Goal: Find specific page/section: Find specific page/section

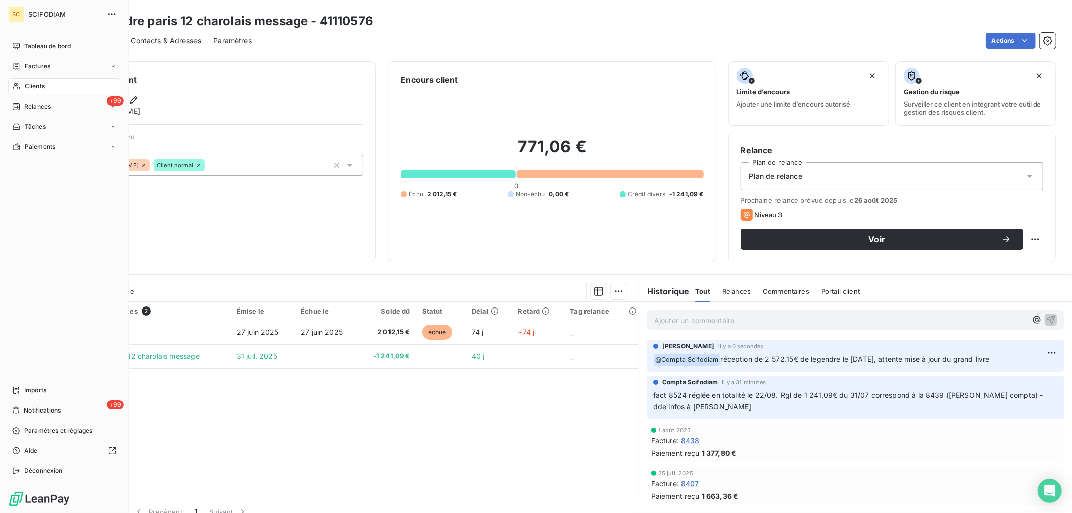
click at [41, 86] on span "Clients" at bounding box center [35, 86] width 20 height 9
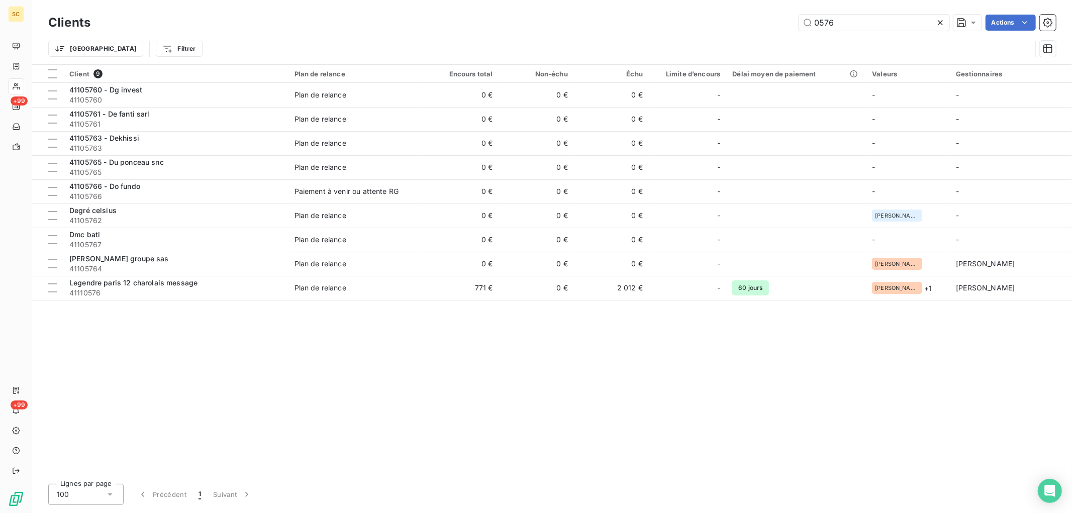
drag, startPoint x: 865, startPoint y: 26, endPoint x: 723, endPoint y: 27, distance: 142.7
click at [723, 27] on div "0576 Actions" at bounding box center [579, 23] width 953 height 16
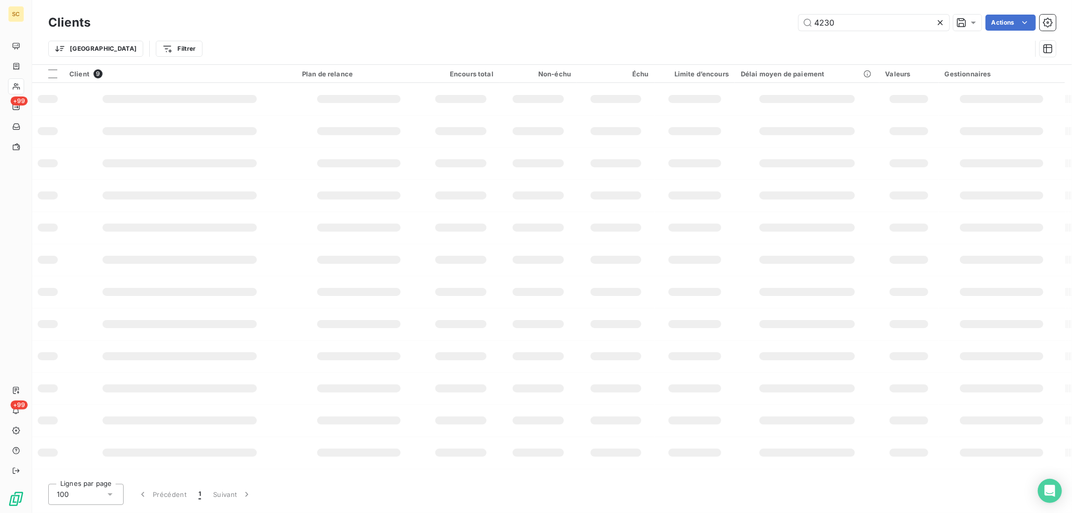
type input "4230"
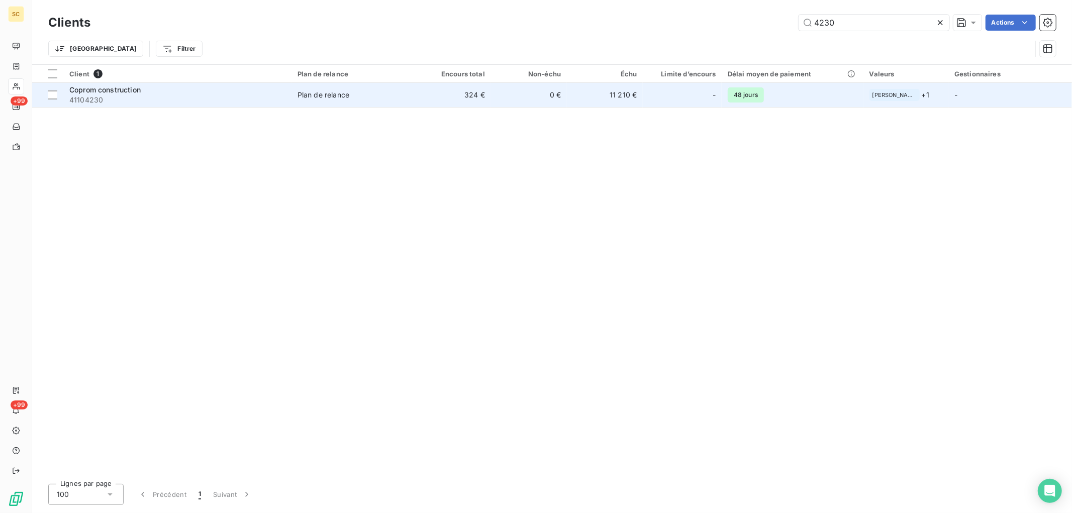
click at [496, 103] on td "0 €" at bounding box center [529, 95] width 76 height 24
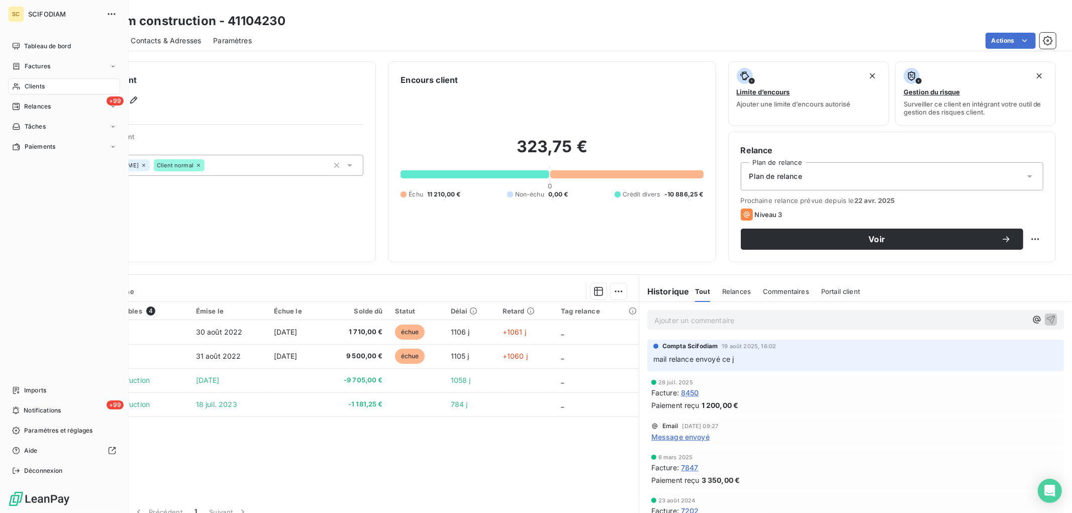
click at [23, 84] on div "Clients" at bounding box center [64, 86] width 112 height 16
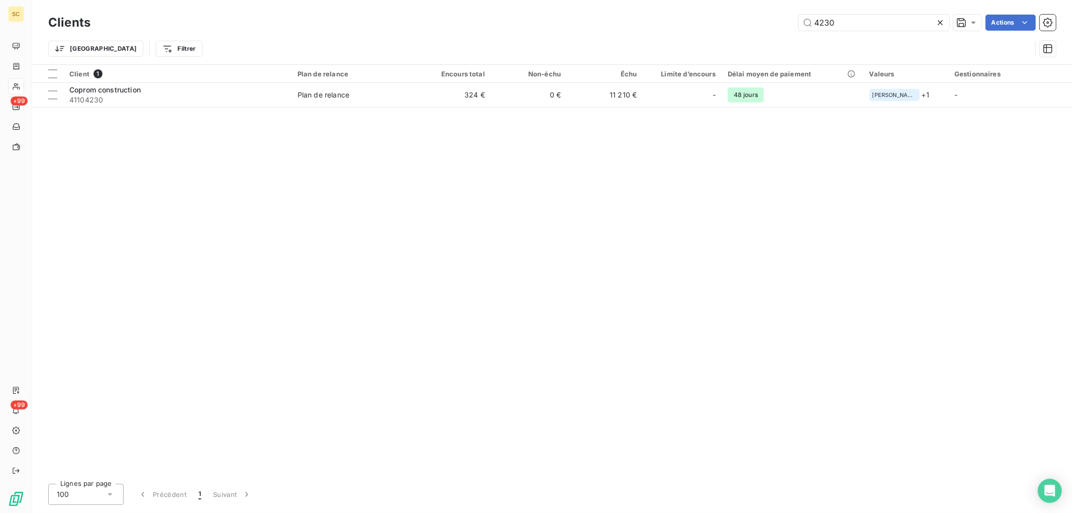
drag, startPoint x: 843, startPoint y: 26, endPoint x: 612, endPoint y: 12, distance: 231.1
click at [612, 12] on div "Clients 4230 Actions" at bounding box center [552, 22] width 1008 height 21
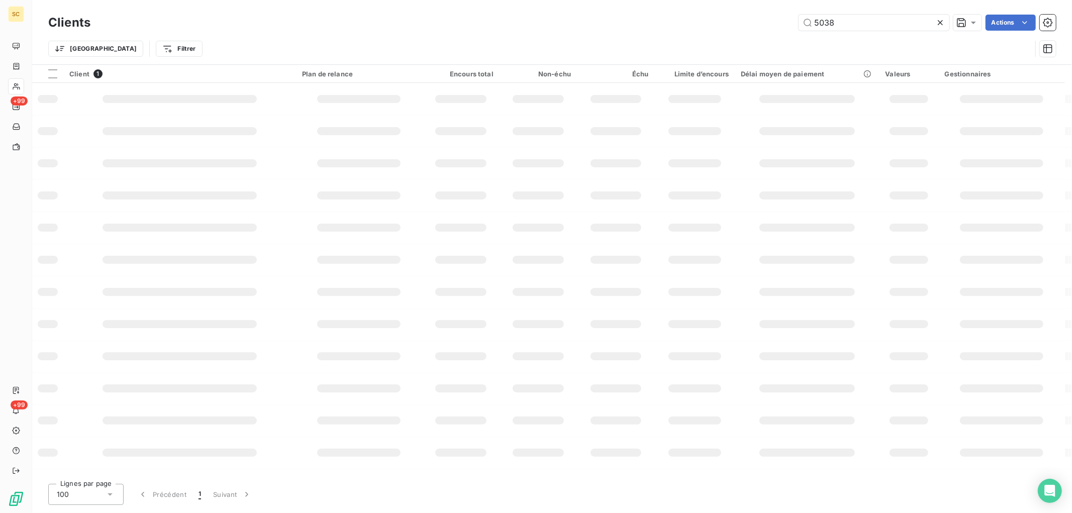
type input "5038"
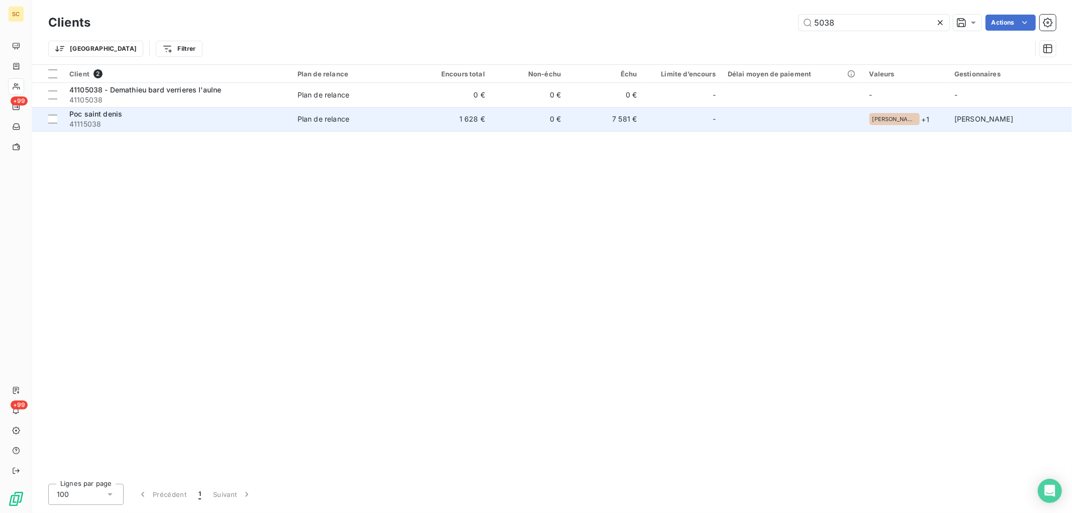
click at [349, 116] on div "Plan de relance" at bounding box center [324, 119] width 52 height 10
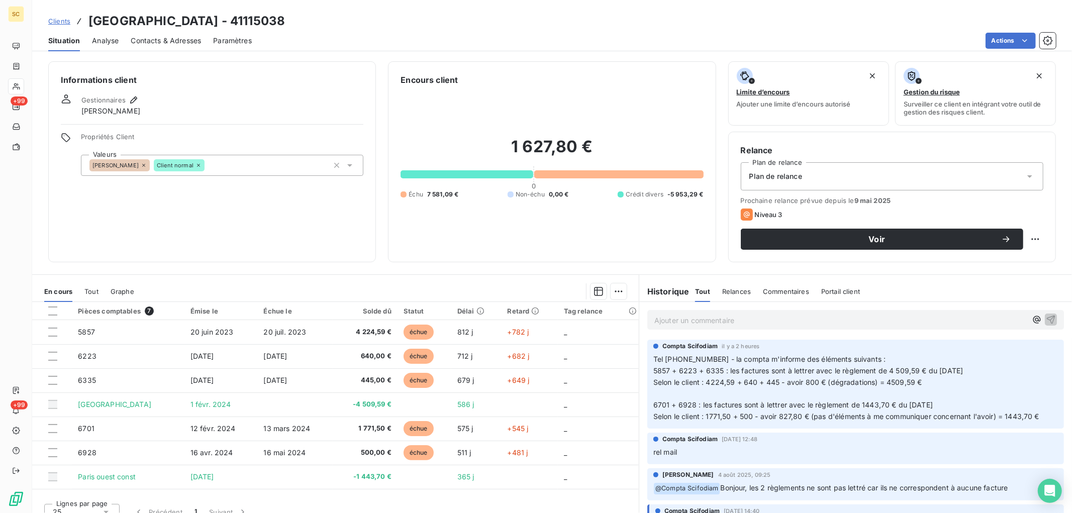
click at [95, 293] on span "Tout" at bounding box center [91, 291] width 14 height 8
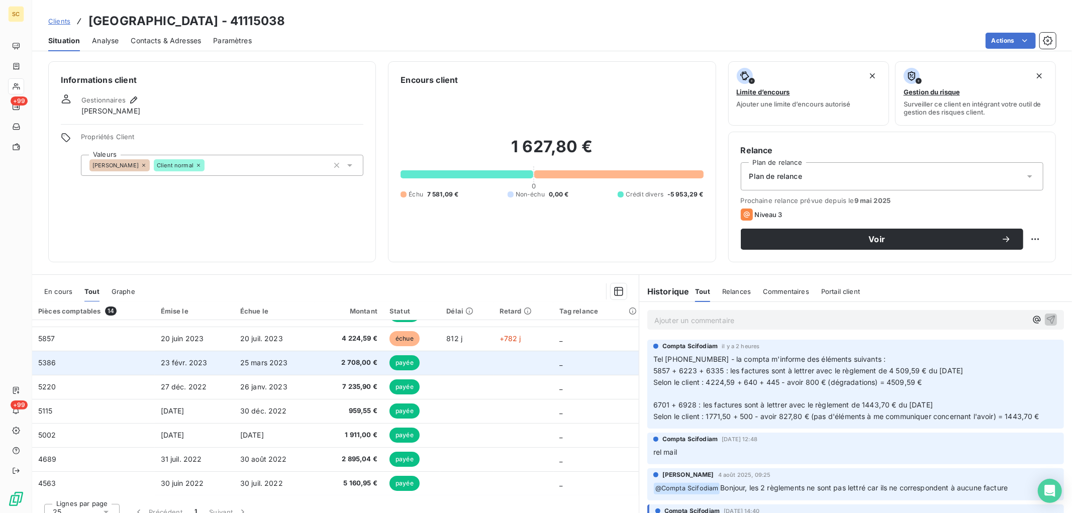
scroll to position [12, 0]
